Goal: Check status: Check status

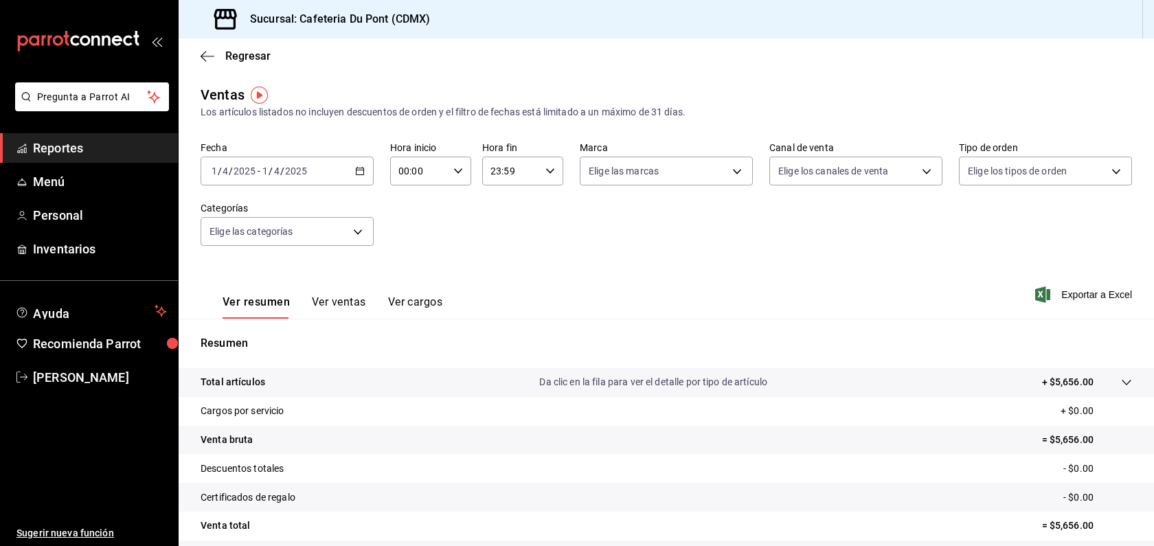
click at [312, 313] on button "Ver ventas" at bounding box center [339, 306] width 54 height 23
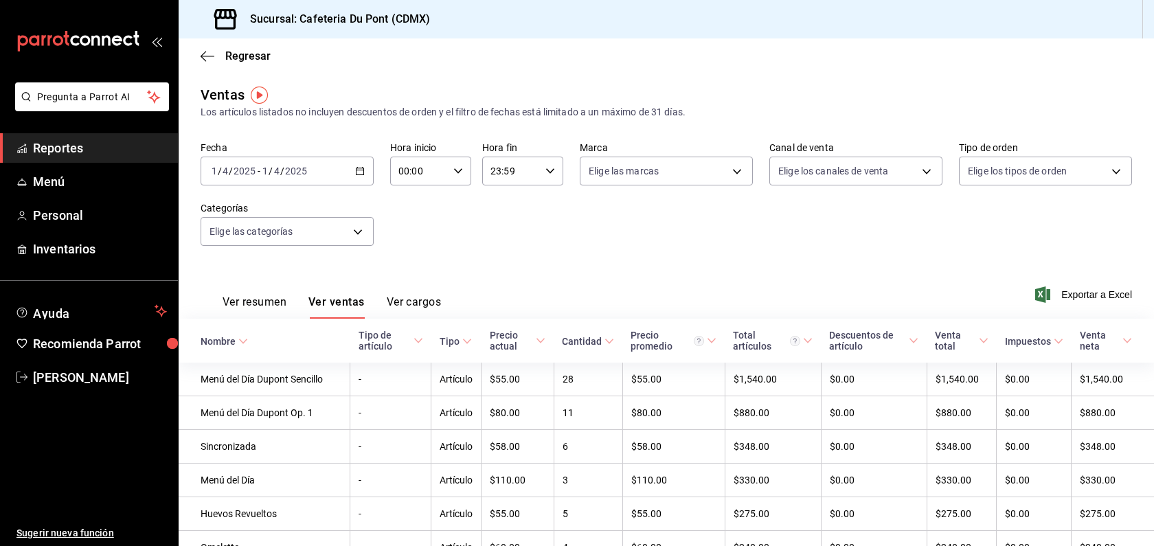
drag, startPoint x: 282, startPoint y: 302, endPoint x: 276, endPoint y: 252, distance: 50.6
click at [299, 168] on input "2025" at bounding box center [295, 171] width 23 height 11
click at [286, 310] on button "Ver resumen" at bounding box center [255, 306] width 64 height 23
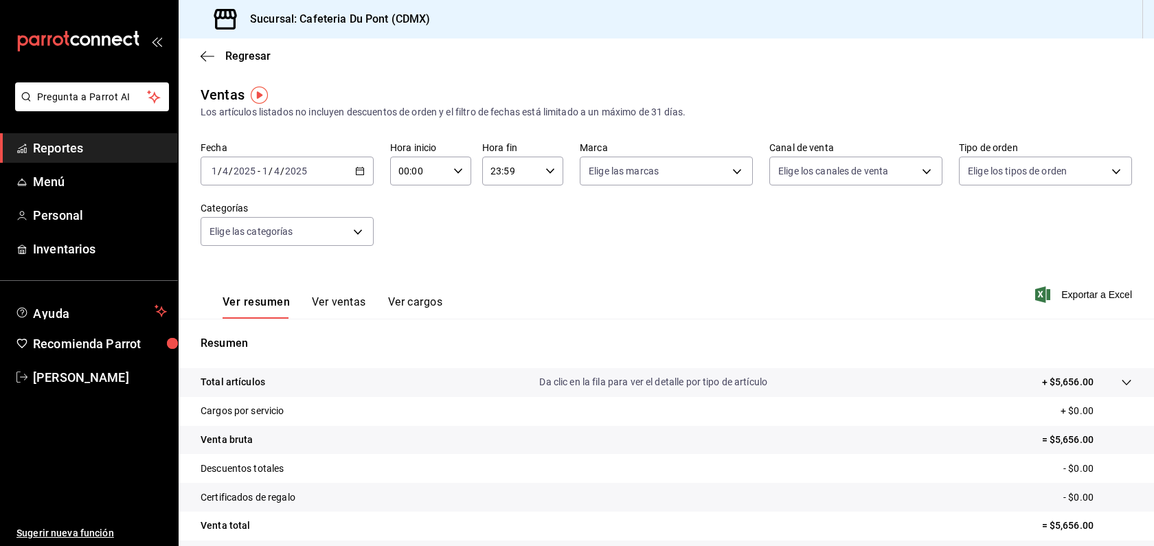
click at [278, 175] on input "4" at bounding box center [276, 171] width 7 height 11
click at [268, 205] on span "Hoy" at bounding box center [265, 212] width 106 height 14
click at [333, 297] on button "Ver ventas" at bounding box center [339, 306] width 54 height 23
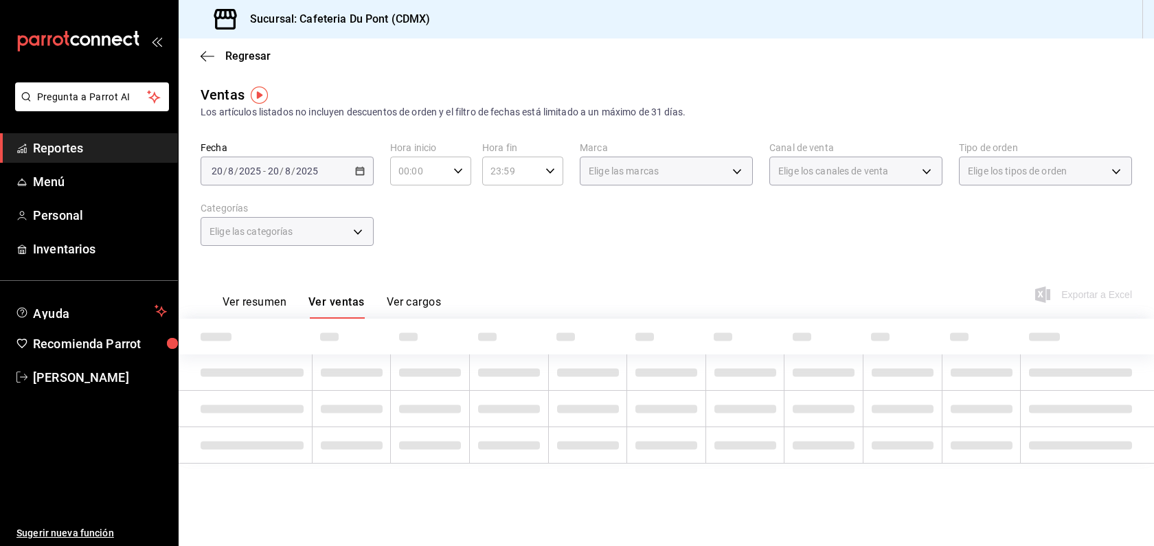
click at [447, 282] on div "Ver resumen Ver ventas Ver cargos Exportar a Excel" at bounding box center [667, 290] width 976 height 56
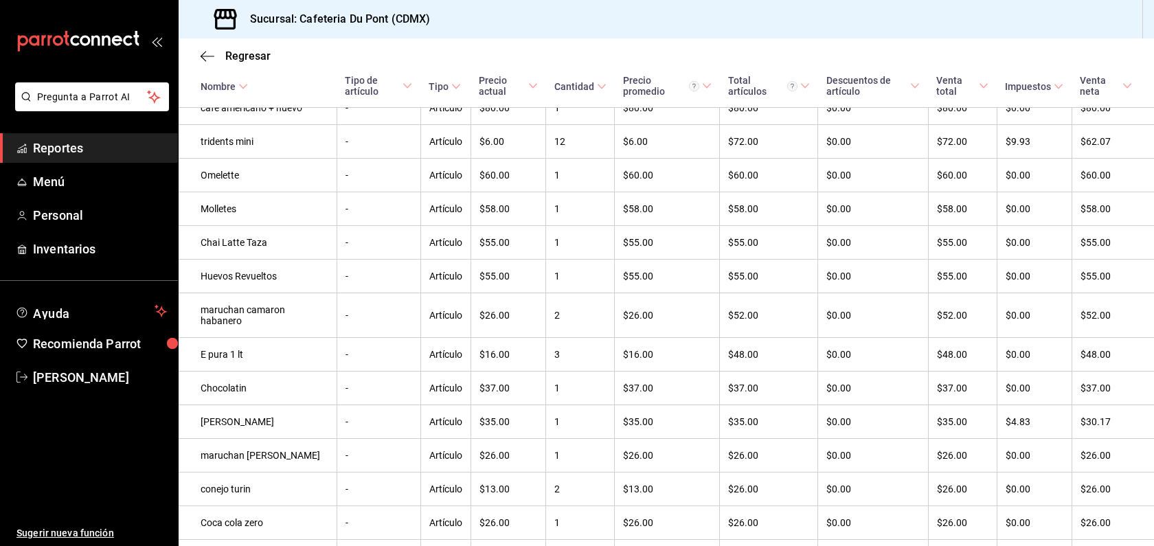
scroll to position [381, 0]
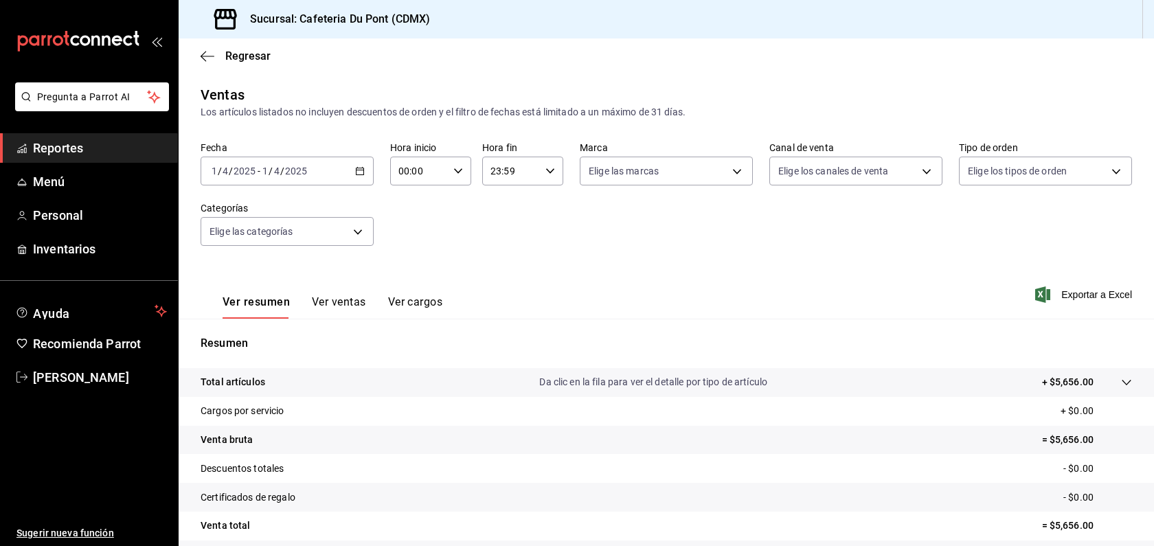
click at [289, 172] on input "2025" at bounding box center [295, 171] width 23 height 11
click at [275, 216] on span "Hoy" at bounding box center [265, 212] width 106 height 14
click at [58, 159] on link "Reportes" at bounding box center [89, 148] width 178 height 30
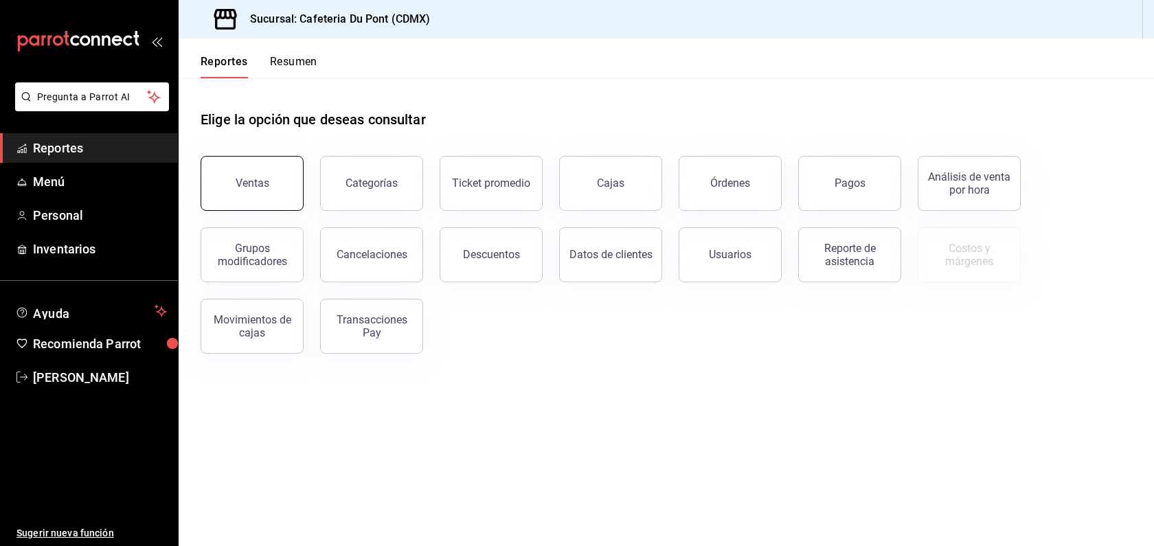
click at [244, 200] on button "Ventas" at bounding box center [252, 183] width 103 height 55
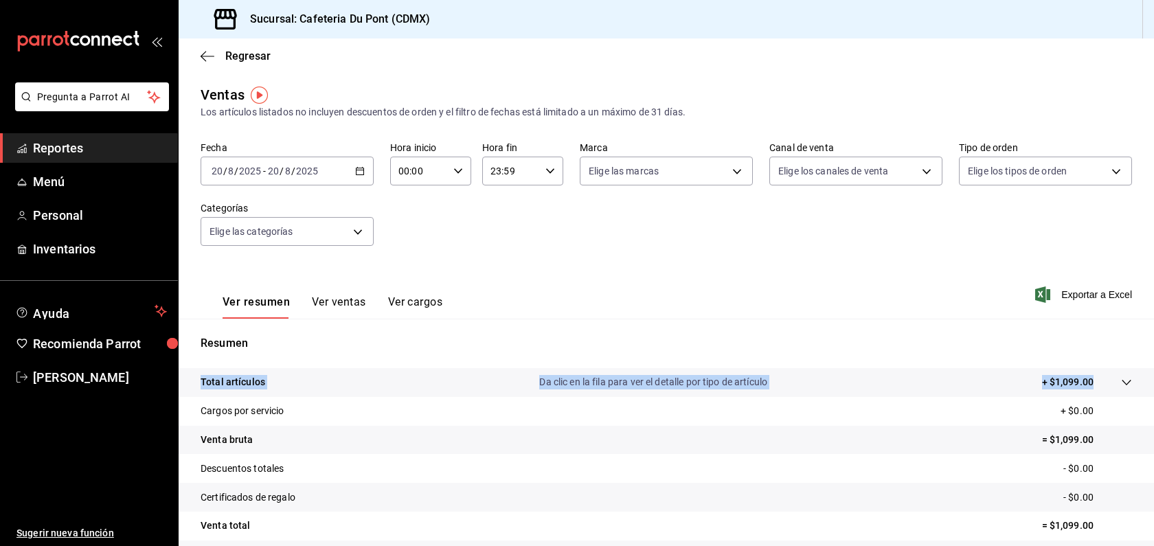
drag, startPoint x: 1079, startPoint y: 392, endPoint x: 467, endPoint y: 356, distance: 613.9
click at [464, 357] on div "Resumen Total artículos Da clic en la fila para ver el detalle por tipo de artí…" at bounding box center [667, 474] width 976 height 279
click at [360, 317] on button "Ver ventas" at bounding box center [339, 306] width 54 height 23
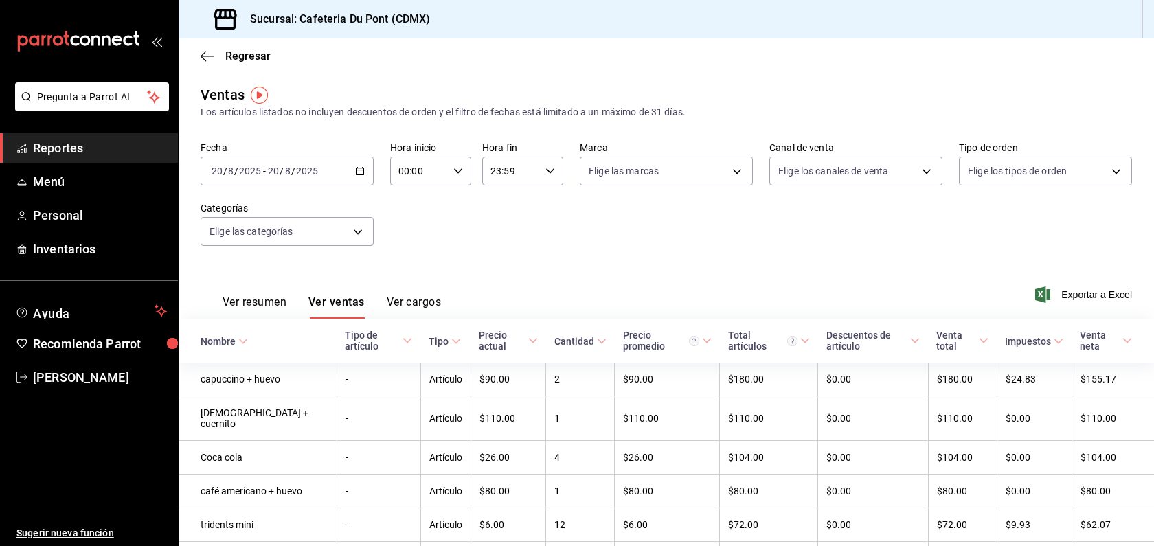
click at [326, 171] on div "[DATE] [DATE] - [DATE] [DATE]" at bounding box center [287, 171] width 173 height 29
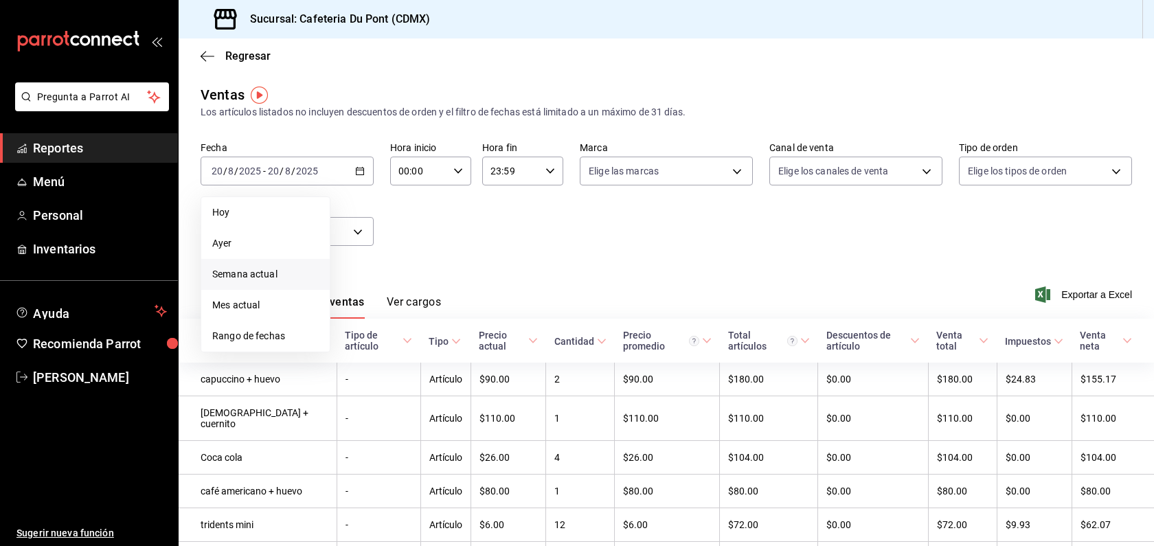
click at [270, 274] on span "Semana actual" at bounding box center [265, 274] width 106 height 14
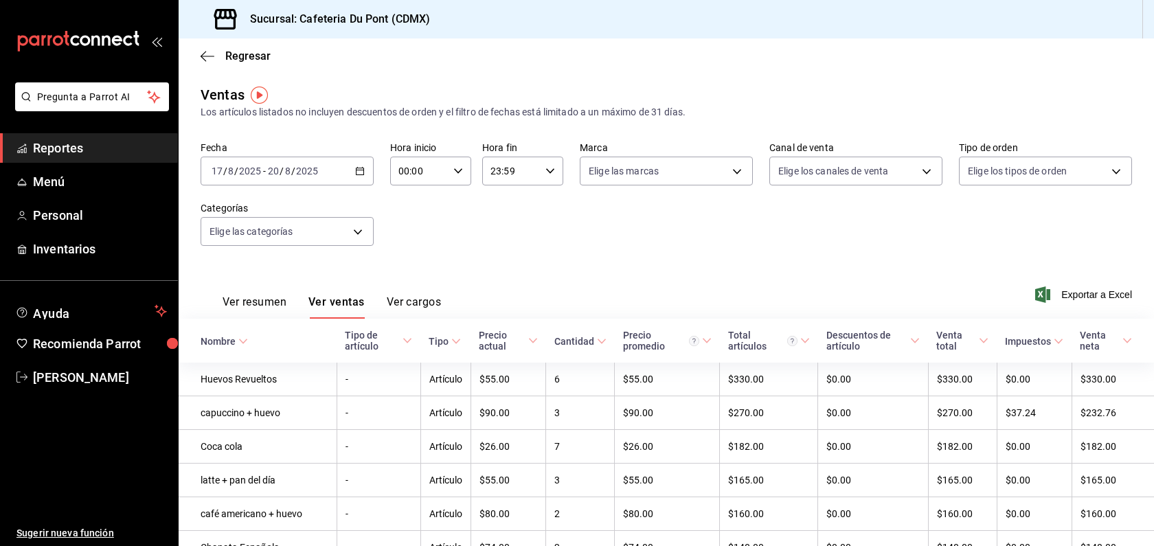
click at [267, 303] on button "Ver resumen" at bounding box center [255, 306] width 64 height 23
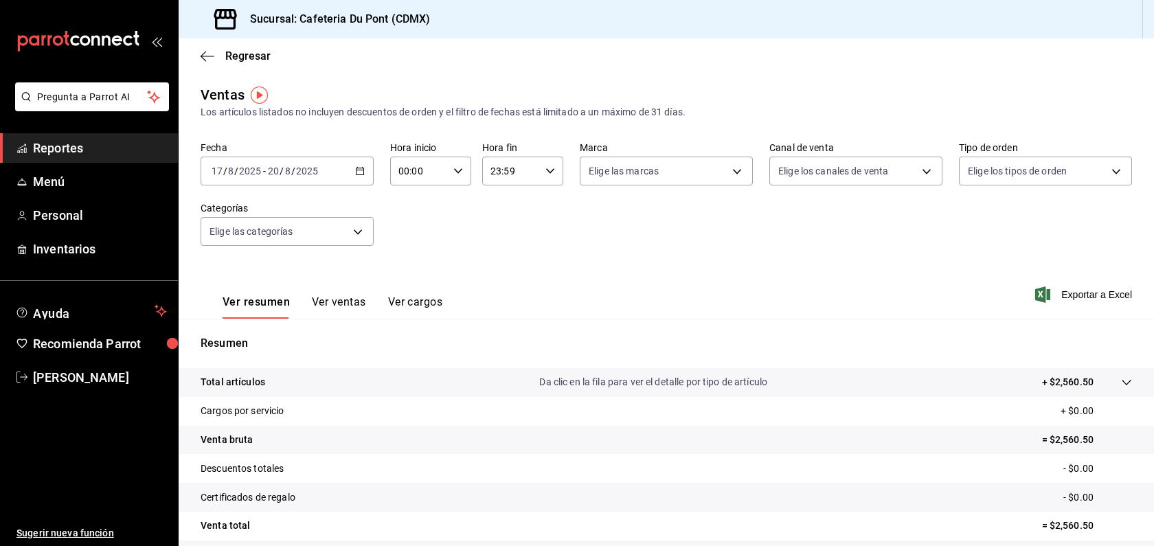
click at [341, 297] on button "Ver ventas" at bounding box center [339, 306] width 54 height 23
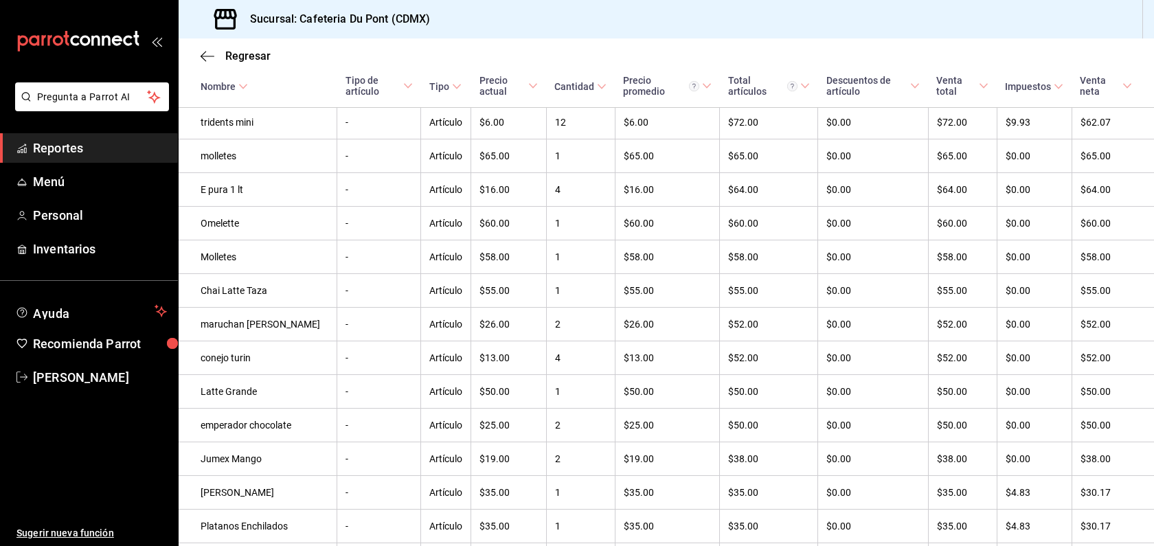
scroll to position [632, 0]
